Goal: Information Seeking & Learning: Learn about a topic

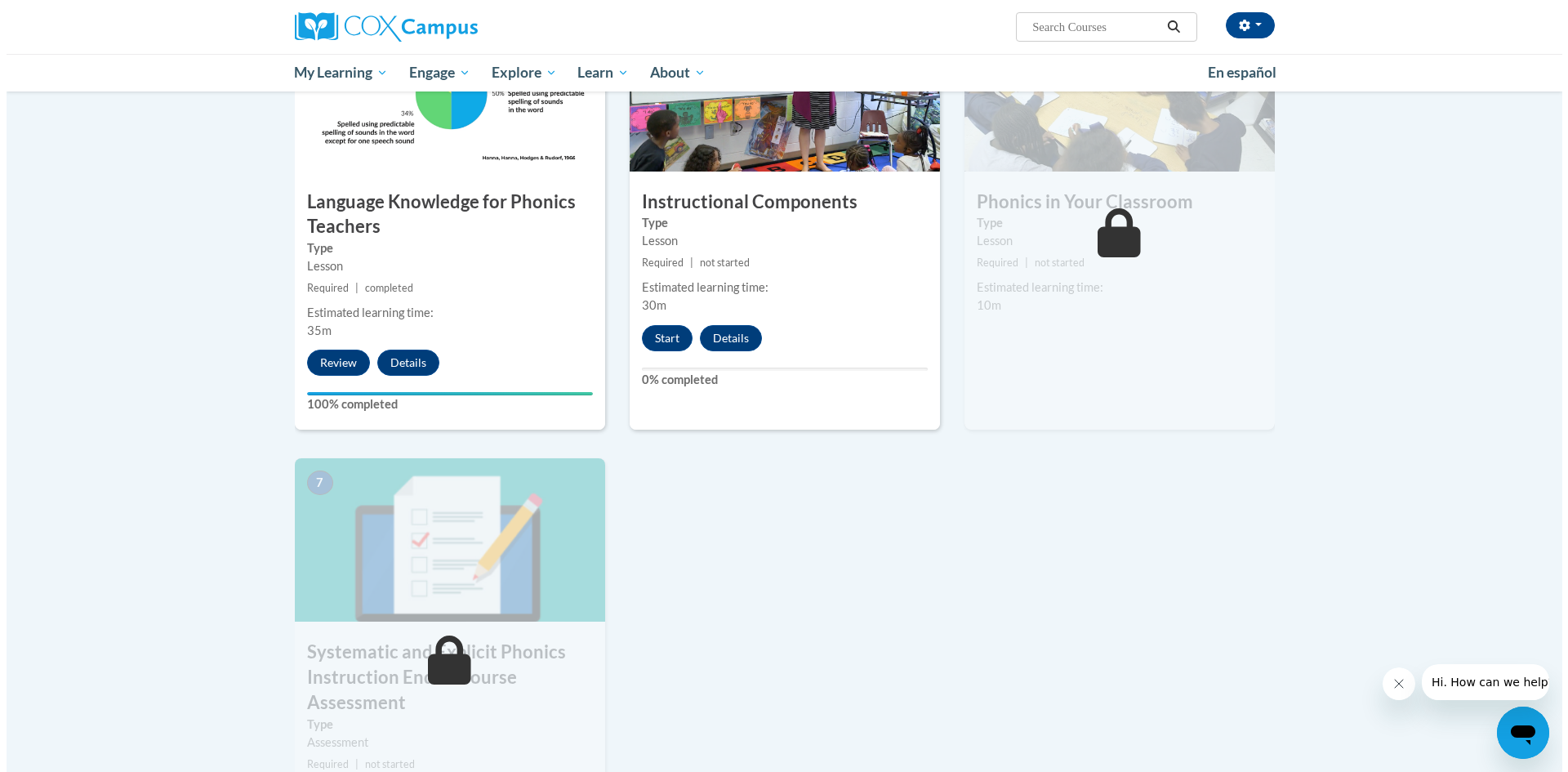
scroll to position [817, 0]
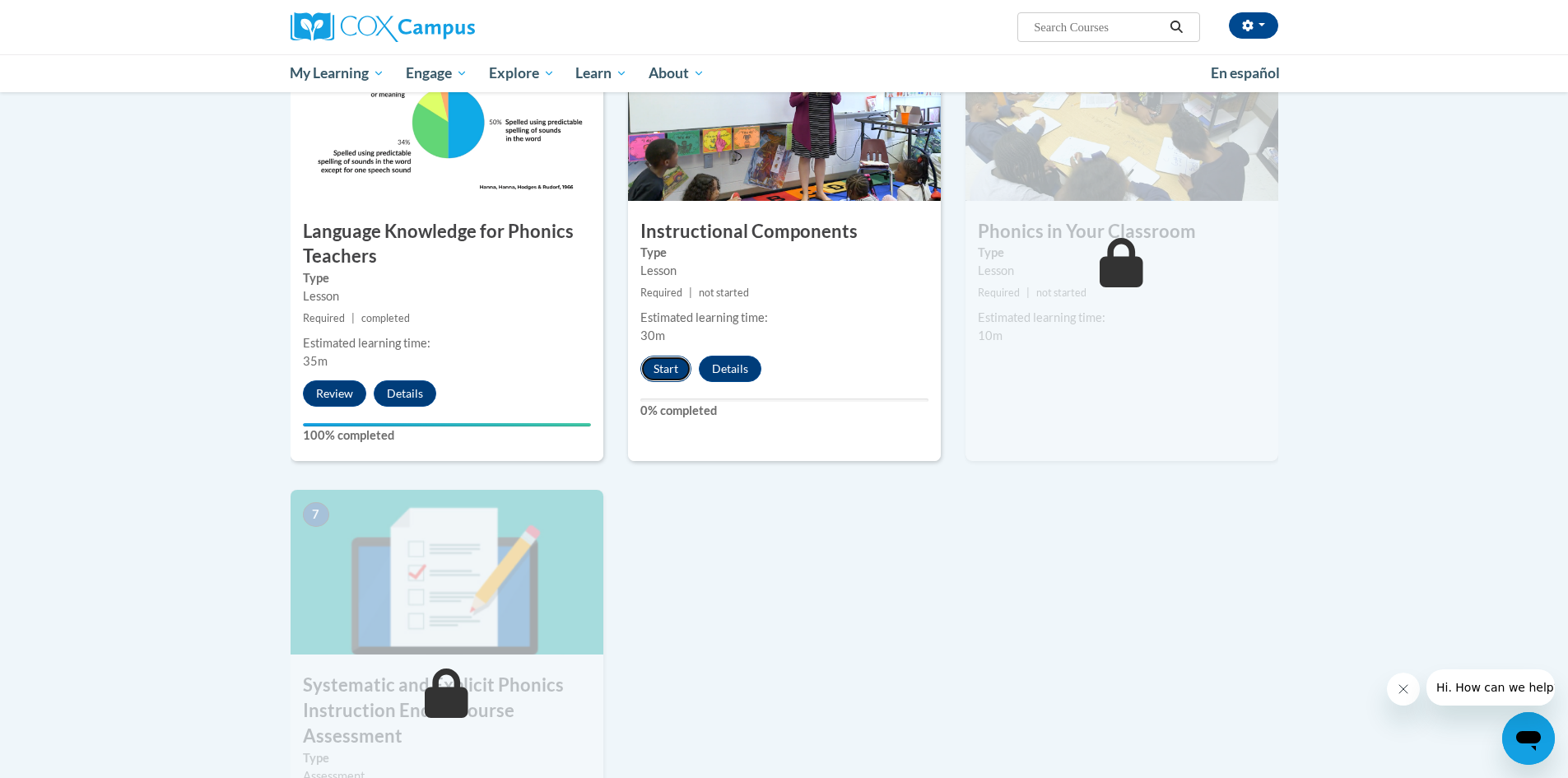
click at [662, 371] on button "Start" at bounding box center [666, 368] width 51 height 26
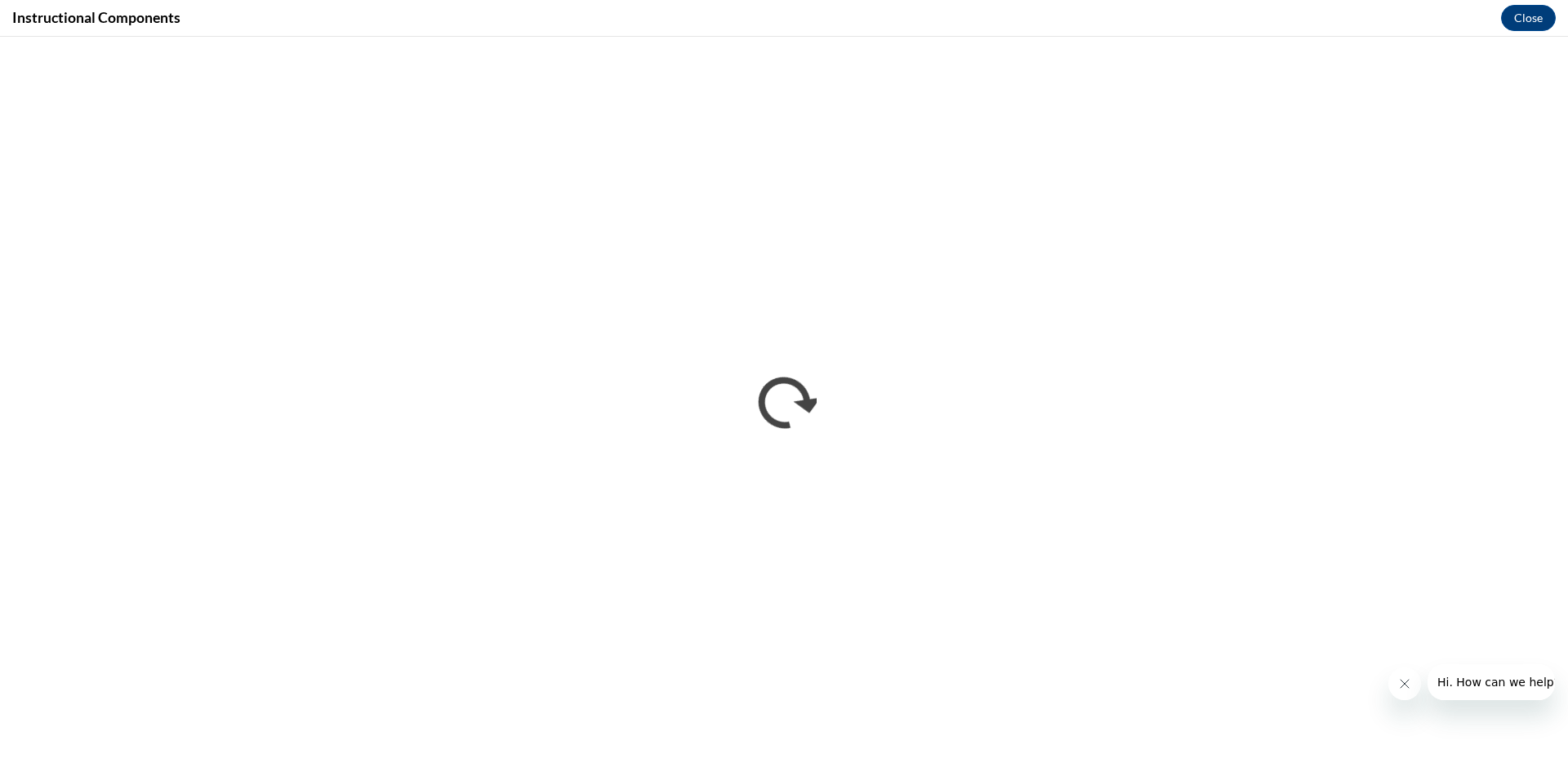
scroll to position [0, 0]
